Goal: Task Accomplishment & Management: Use online tool/utility

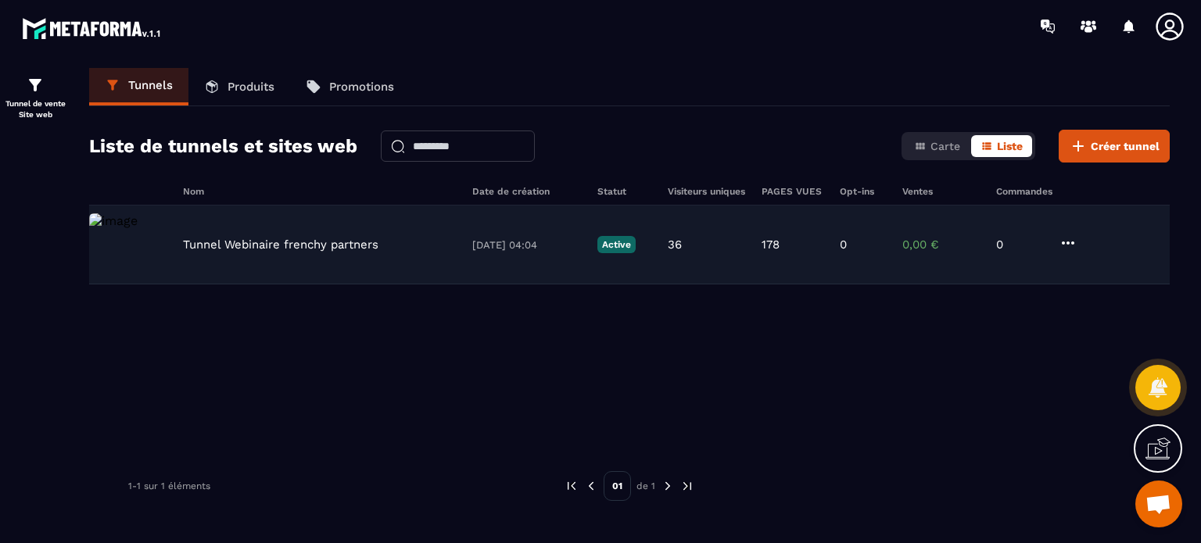
click at [293, 240] on p "Tunnel Webinaire frenchy partners" at bounding box center [280, 245] width 195 height 14
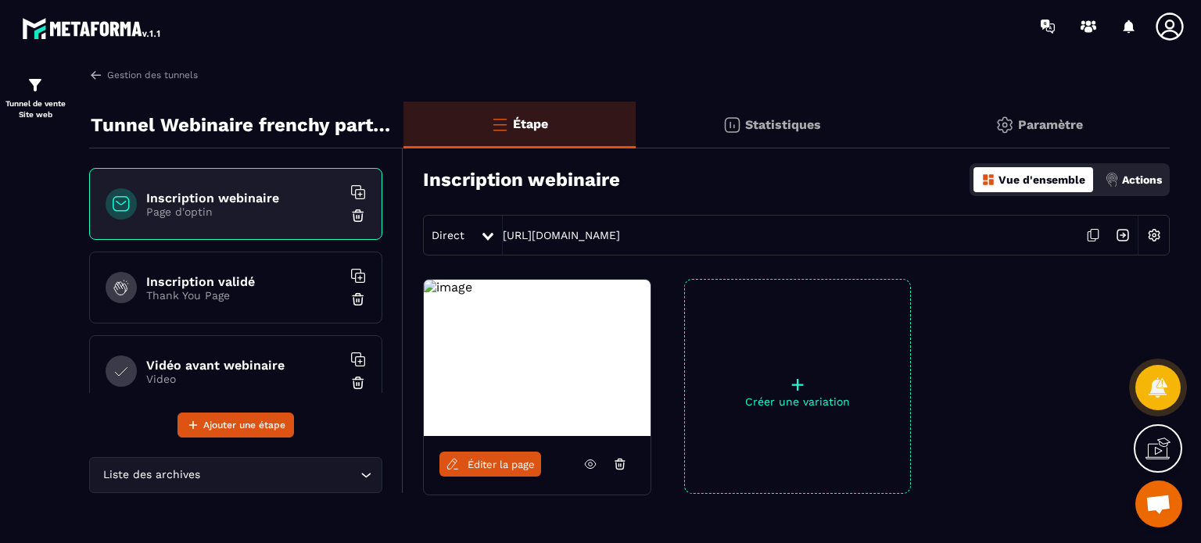
click at [497, 465] on span "Éditer la page" at bounding box center [500, 465] width 67 height 12
